Goal: Find specific page/section: Find specific page/section

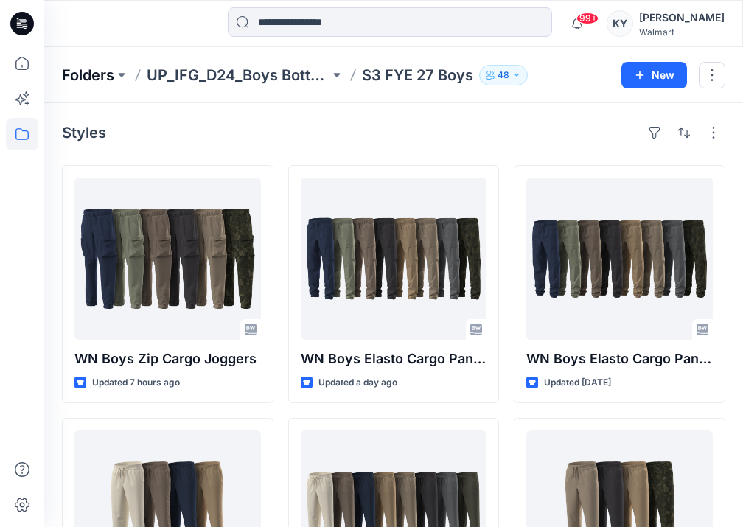
click at [113, 73] on p "Folders" at bounding box center [88, 75] width 52 height 21
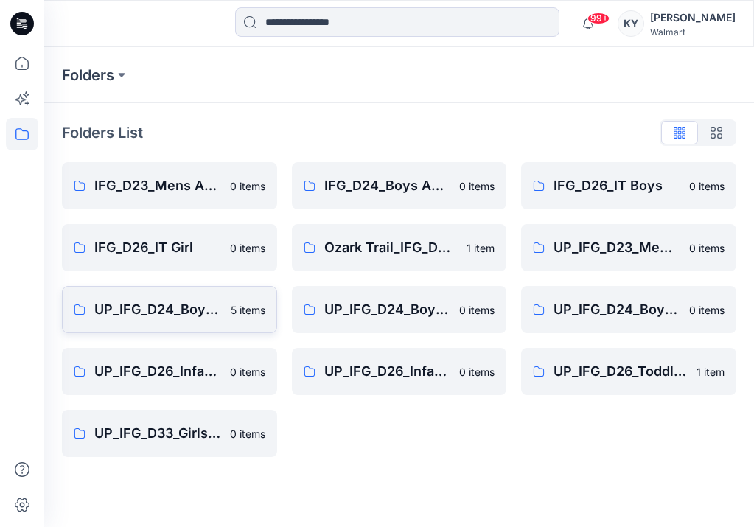
click at [225, 311] on link "UP_IFG_D24_Boys Active 5 items" at bounding box center [169, 309] width 215 height 47
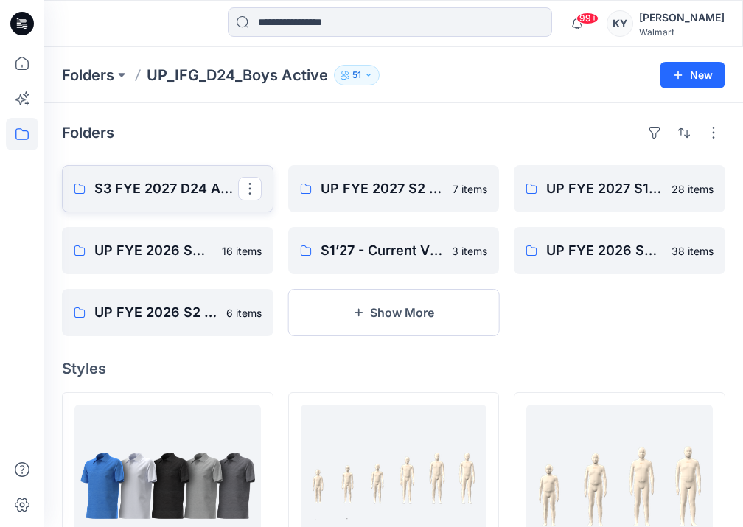
click at [183, 195] on p "S3 FYE 2027 D24 Active" at bounding box center [166, 188] width 144 height 21
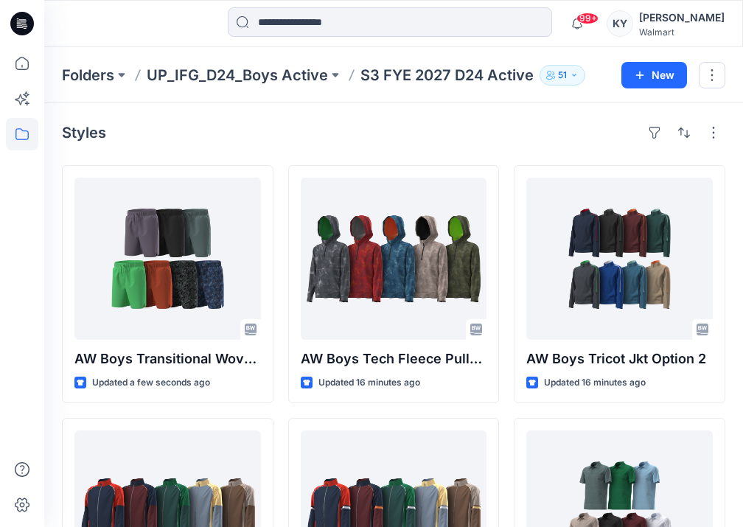
click at [523, 128] on div "Styles" at bounding box center [393, 133] width 663 height 24
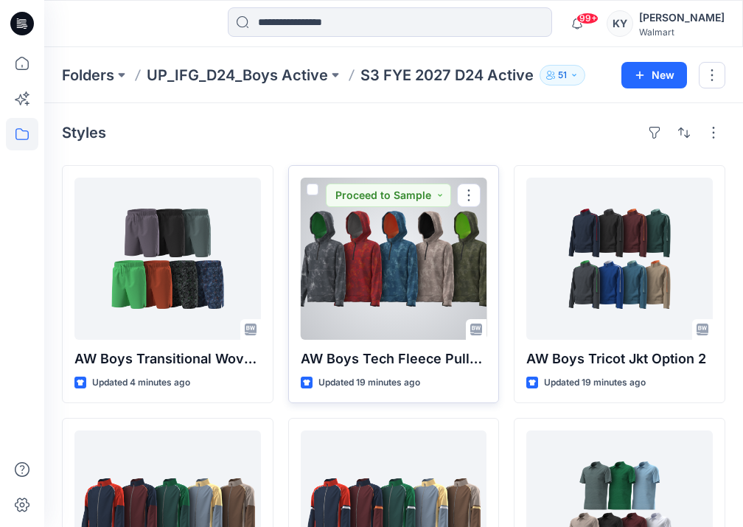
click at [457, 276] on div at bounding box center [394, 259] width 187 height 162
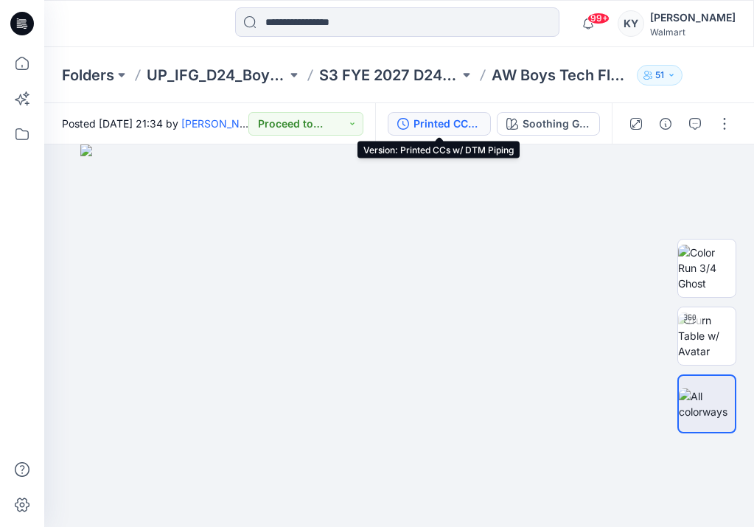
click at [455, 125] on div "Printed CCs w/ DTM Piping" at bounding box center [448, 124] width 68 height 16
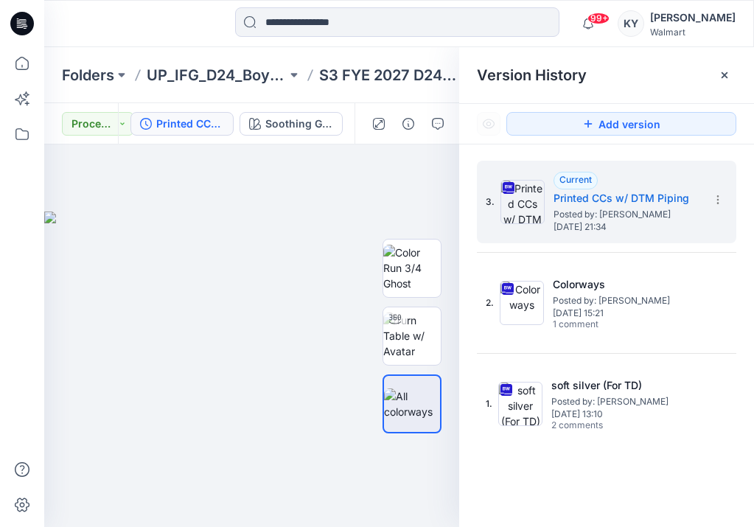
click at [464, 194] on div "3. Current Printed CCs w/ DTM Piping Posted by: [PERSON_NAME] [DATE] 21:34 2. C…" at bounding box center [606, 346] width 295 height 404
click at [470, 168] on div "3. Current Printed CCs w/ DTM Piping Posted by: [PERSON_NAME] [DATE] 21:34 2. C…" at bounding box center [606, 346] width 295 height 404
click at [725, 75] on icon at bounding box center [725, 75] width 6 height 6
